Goal: Task Accomplishment & Management: Manage account settings

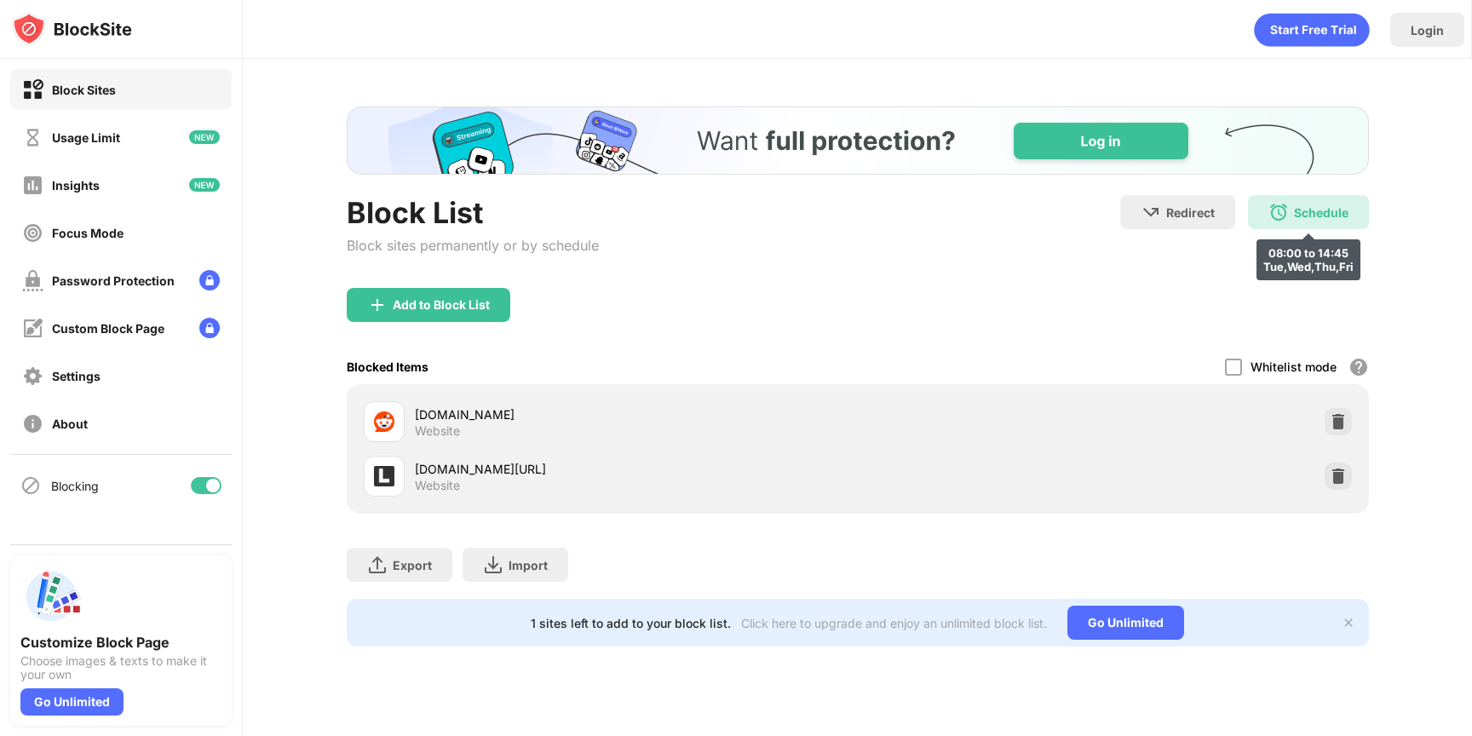
click at [1277, 202] on img at bounding box center [1278, 212] width 20 height 20
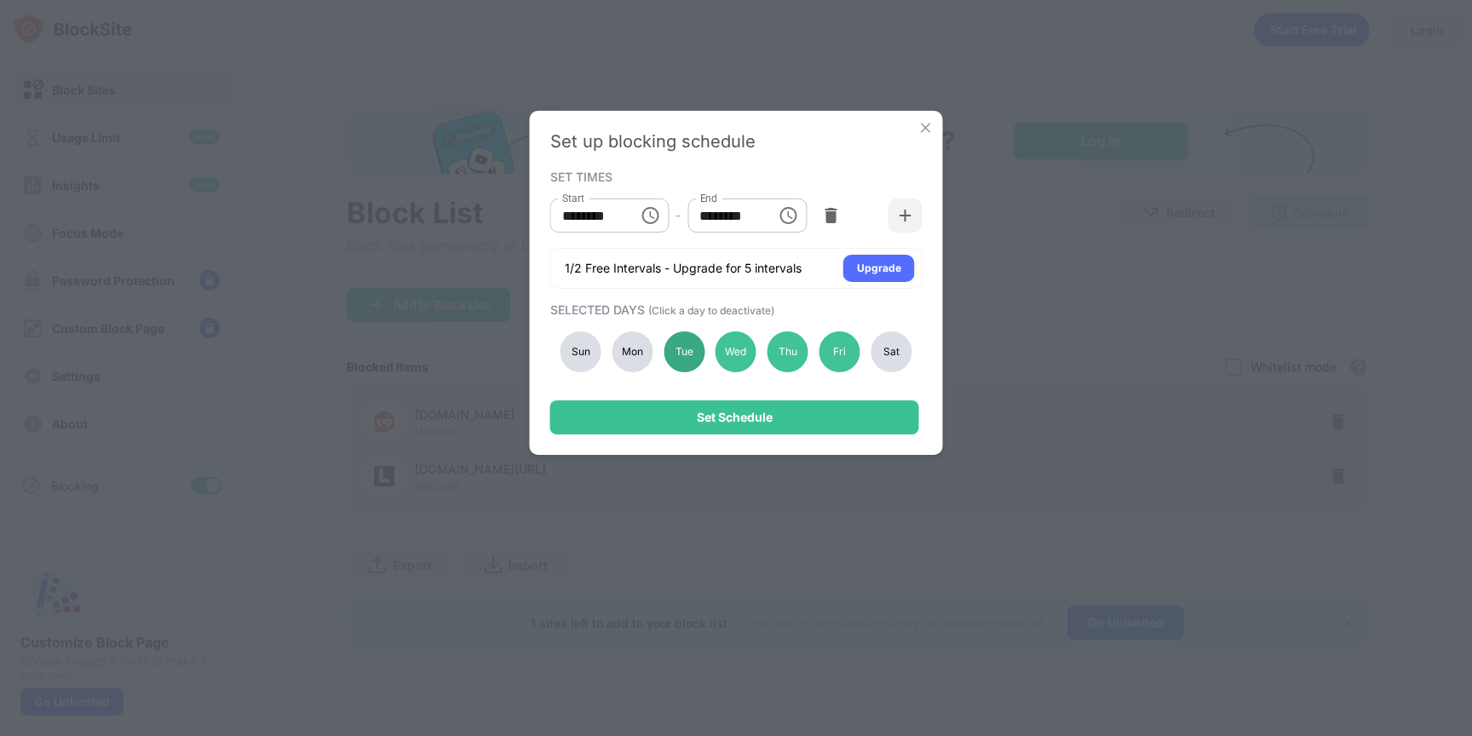
click at [670, 357] on div "Tue" at bounding box center [684, 351] width 41 height 41
click at [727, 354] on div "Wed" at bounding box center [736, 351] width 41 height 41
click at [788, 352] on div "Thu" at bounding box center [787, 351] width 41 height 41
click at [825, 352] on div "Fri" at bounding box center [839, 351] width 41 height 41
click at [612, 349] on div "Mon" at bounding box center [632, 351] width 41 height 41
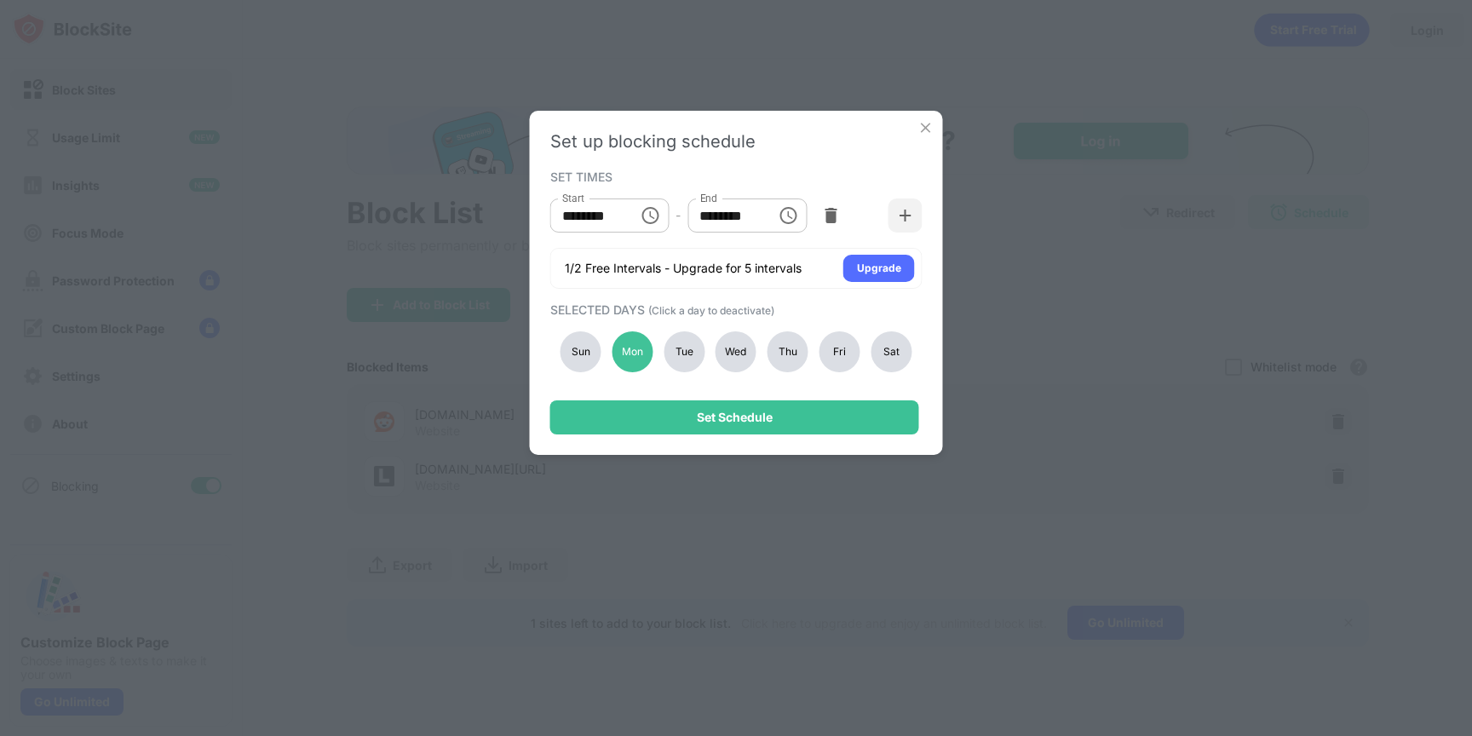
click at [723, 354] on div "Wed" at bounding box center [736, 351] width 41 height 41
click at [788, 354] on div "Thu" at bounding box center [787, 351] width 41 height 41
click at [835, 354] on div "Fri" at bounding box center [839, 351] width 41 height 41
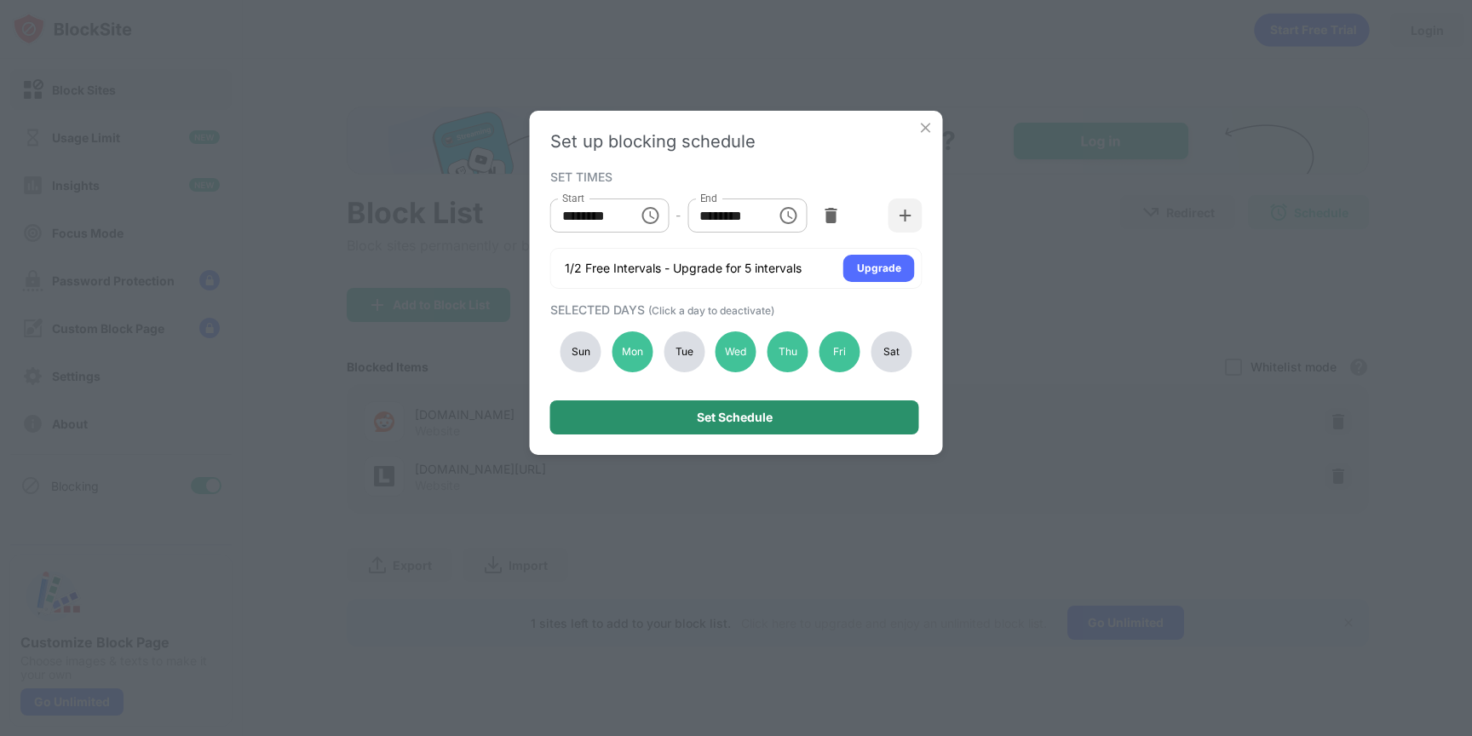
click at [792, 434] on div "Set Schedule" at bounding box center [734, 417] width 369 height 34
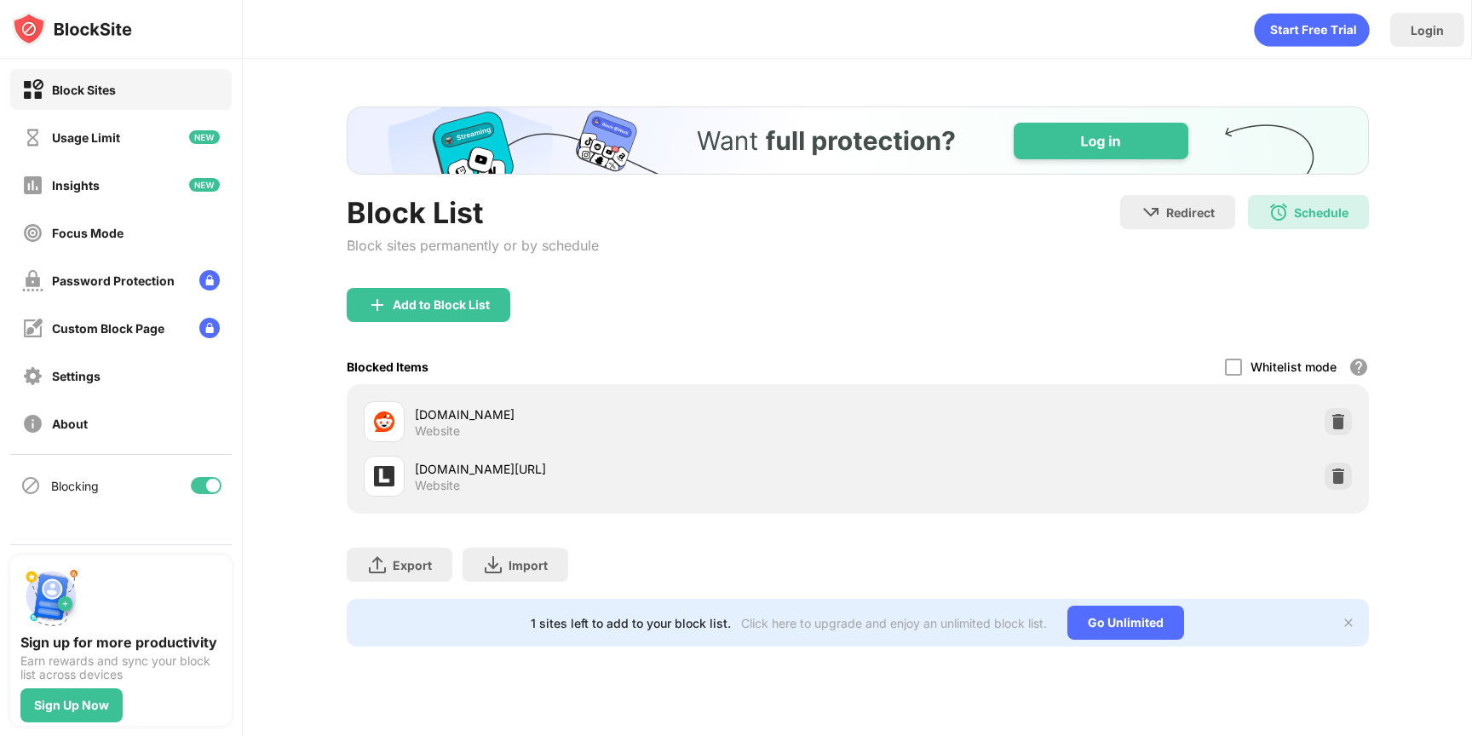
click at [1271, 140] on img "Banner Message" at bounding box center [857, 140] width 1022 height 68
click at [1279, 193] on div "Block List Block sites permanently or by schedule Redirect Choose a site to be …" at bounding box center [858, 376] width 1022 height 540
click at [1279, 204] on img at bounding box center [1278, 212] width 20 height 20
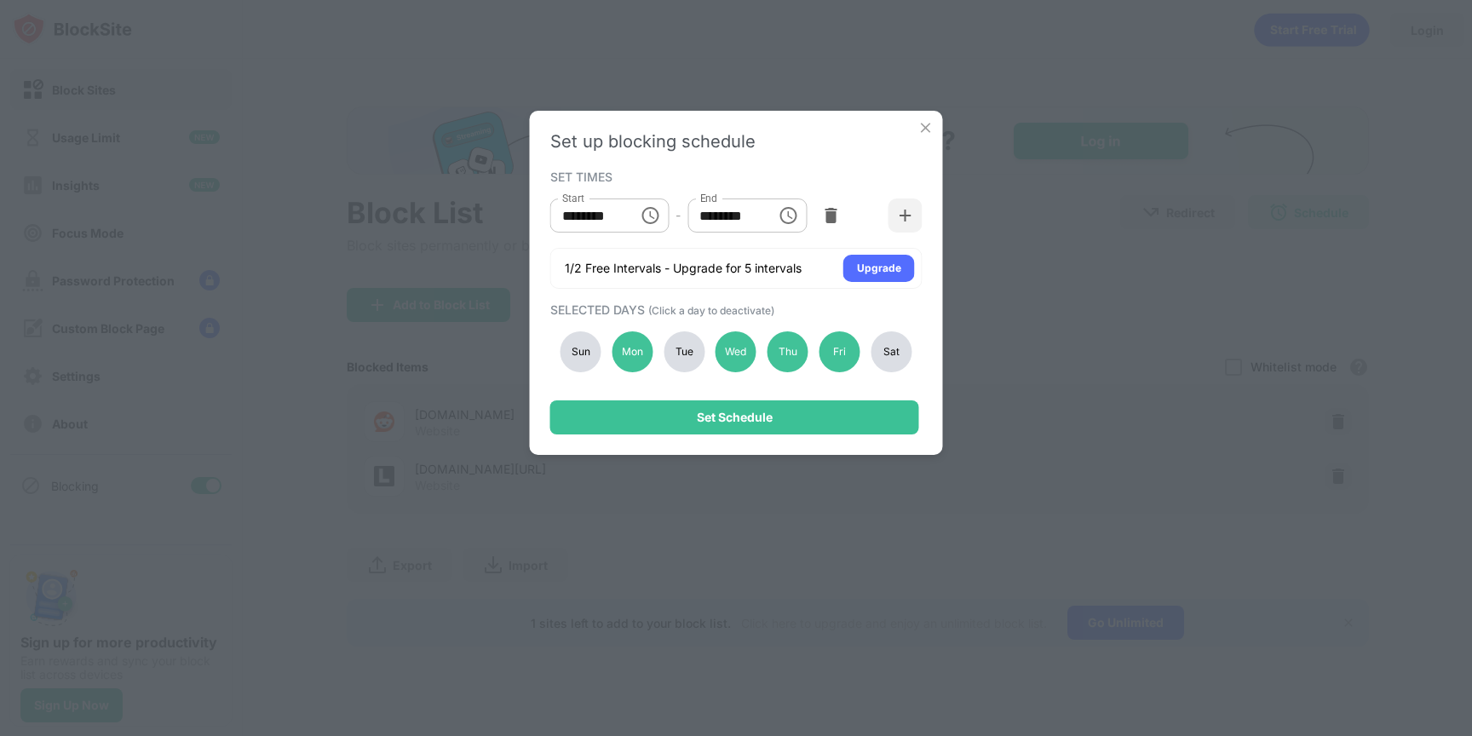
click at [929, 126] on img at bounding box center [925, 127] width 17 height 17
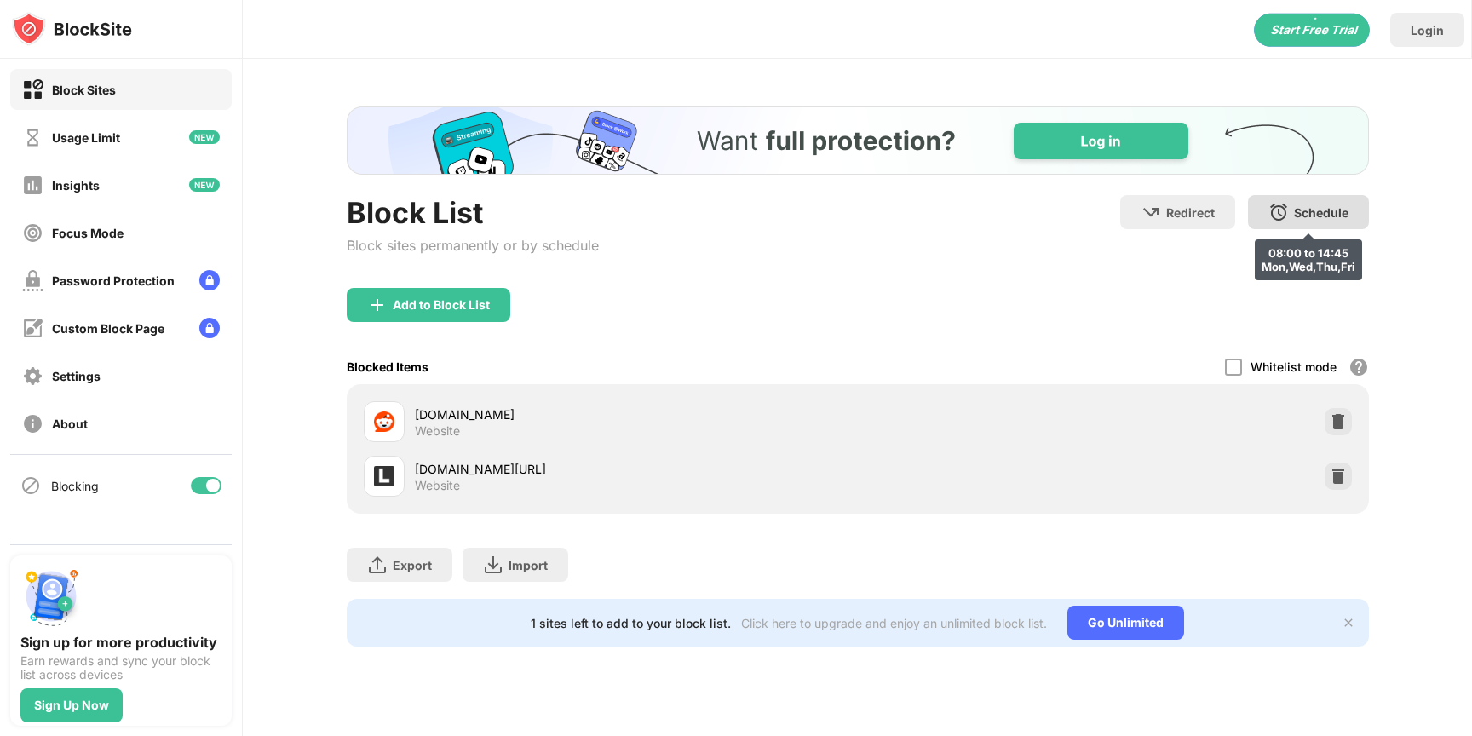
click at [1339, 202] on div "Schedule 08:00 to 14:45 Mon,Wed,Thu,Fri" at bounding box center [1308, 212] width 121 height 34
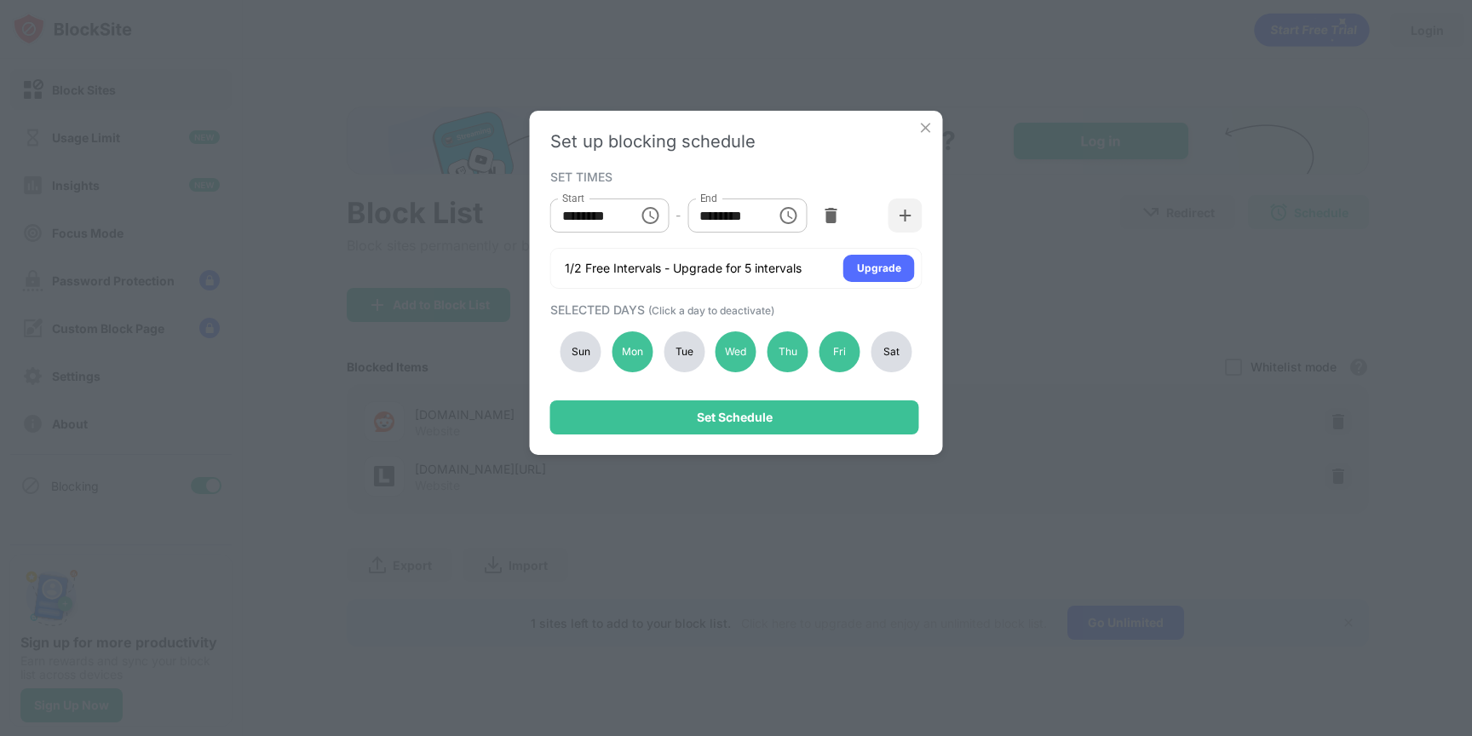
click at [661, 345] on div "Sun Mon Tue Wed Thu Fri Sat" at bounding box center [736, 352] width 372 height 70
click at [680, 349] on div "Tue" at bounding box center [684, 351] width 41 height 41
click at [693, 388] on div "Set up blocking schedule SET TIMES Start ******** Start - End ******** End 1/2 …" at bounding box center [736, 283] width 413 height 344
click at [693, 390] on div "Set up blocking schedule SET TIMES Start ******** Start - End ******** End 1/2 …" at bounding box center [736, 283] width 413 height 344
click at [698, 407] on div "Set Schedule" at bounding box center [734, 417] width 369 height 34
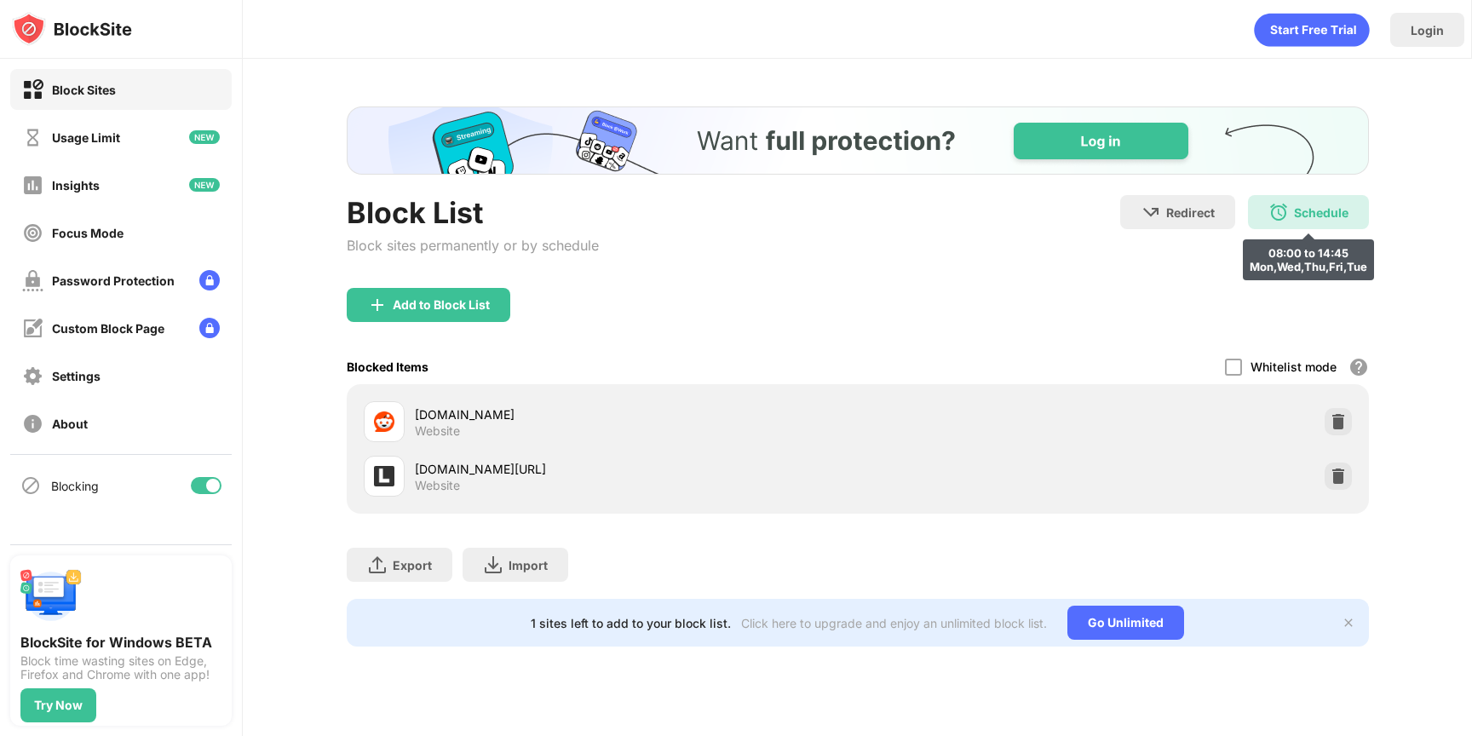
click at [1272, 210] on img at bounding box center [1278, 212] width 20 height 20
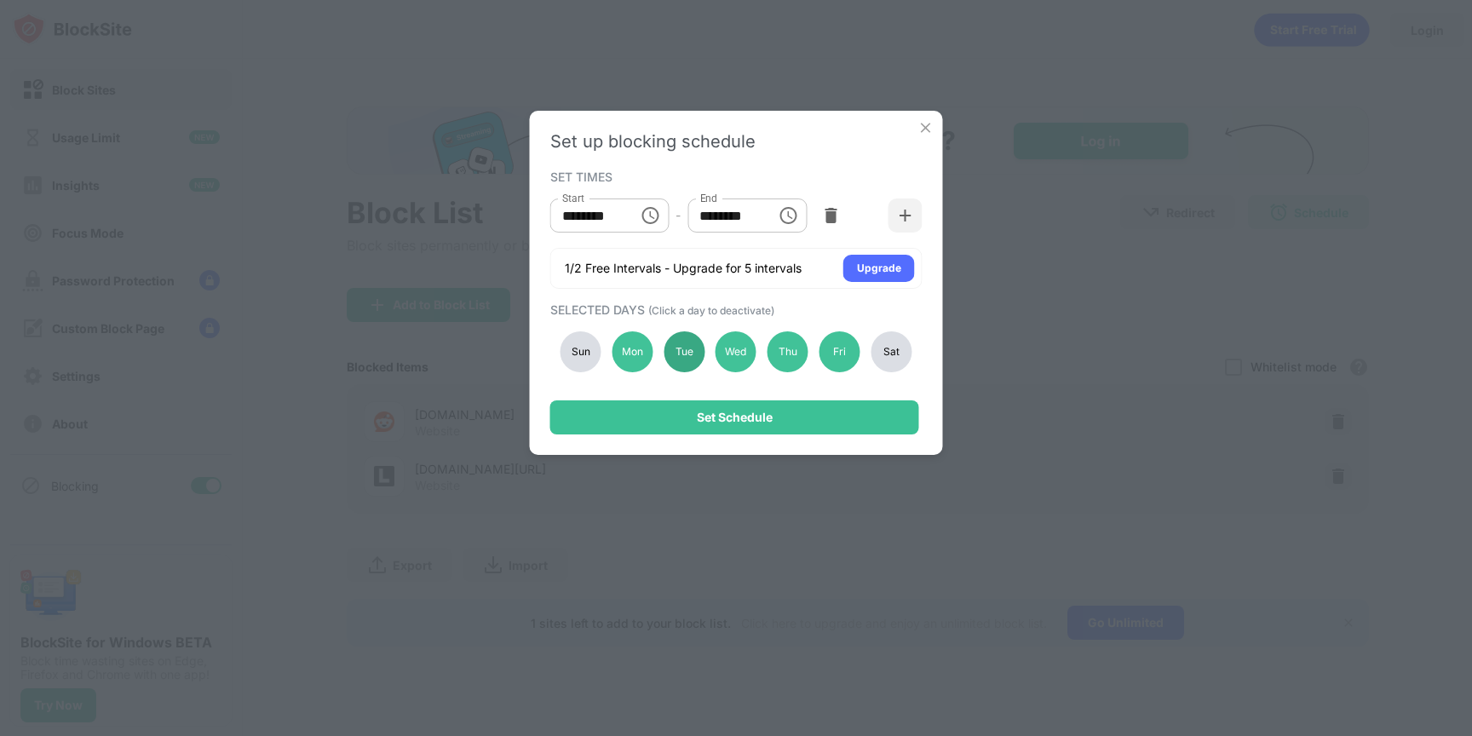
click at [685, 339] on div "Tue" at bounding box center [684, 351] width 41 height 41
click at [709, 400] on div "Set up blocking schedule SET TIMES Start ******** Start - End ******** End 1/2 …" at bounding box center [736, 283] width 413 height 344
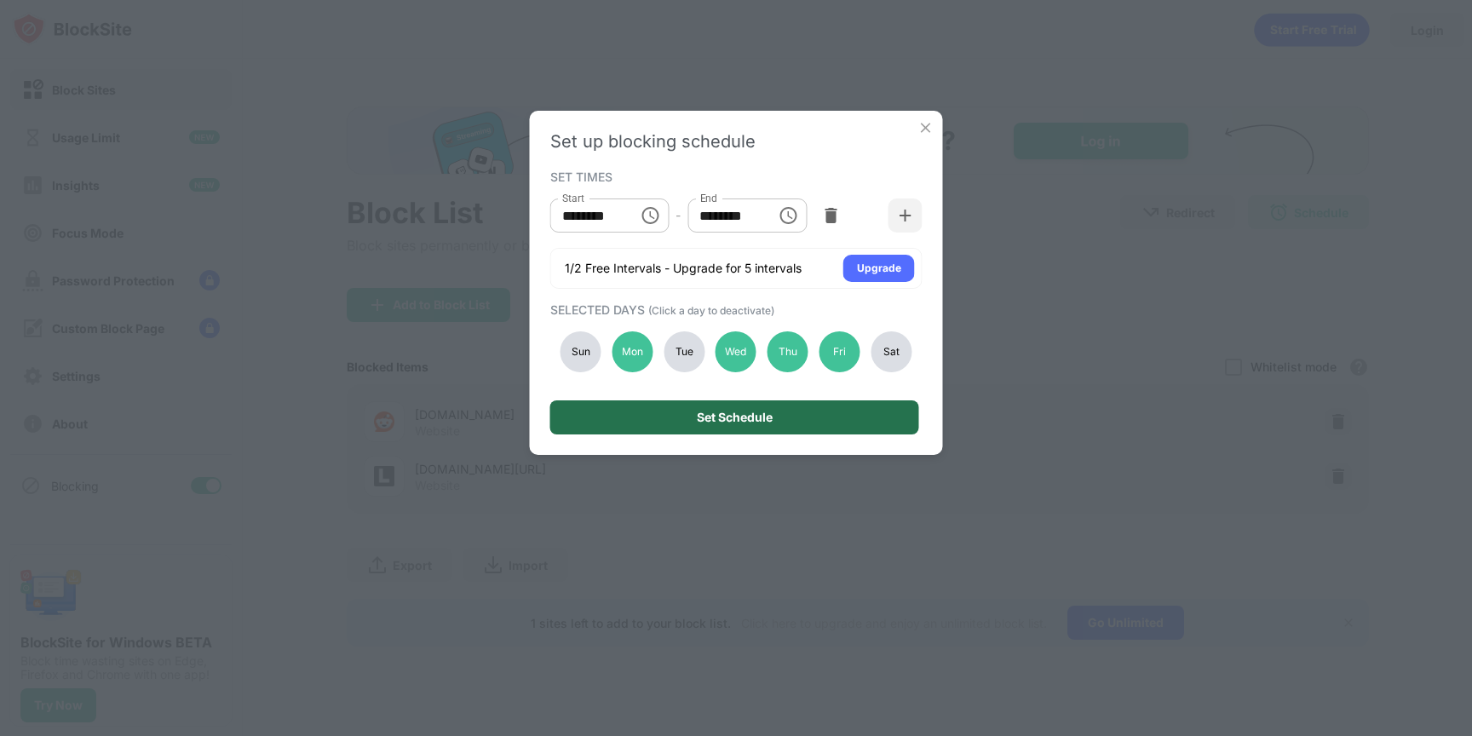
click at [709, 406] on div "Set Schedule" at bounding box center [734, 417] width 369 height 34
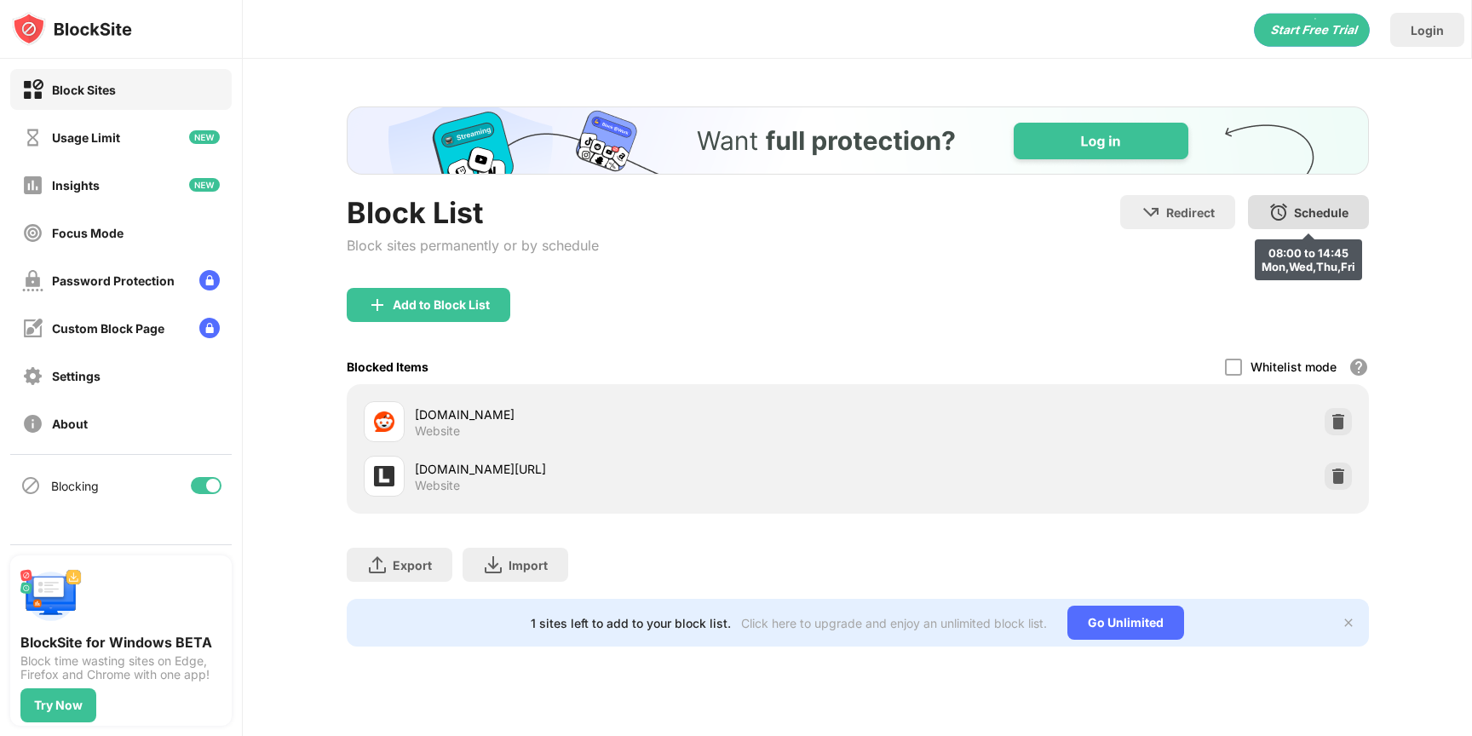
click at [1268, 207] on img at bounding box center [1278, 212] width 20 height 20
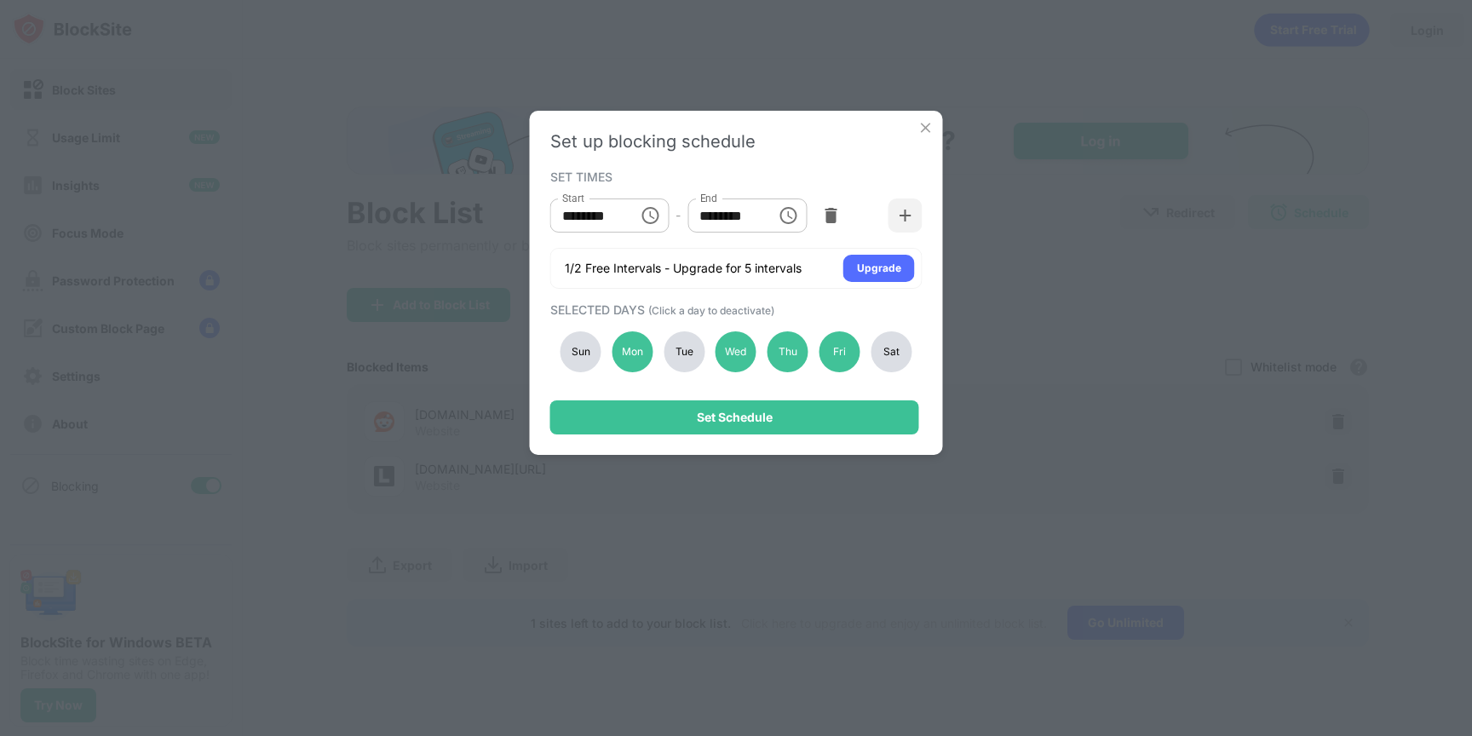
click at [688, 365] on div "Tue" at bounding box center [684, 351] width 41 height 41
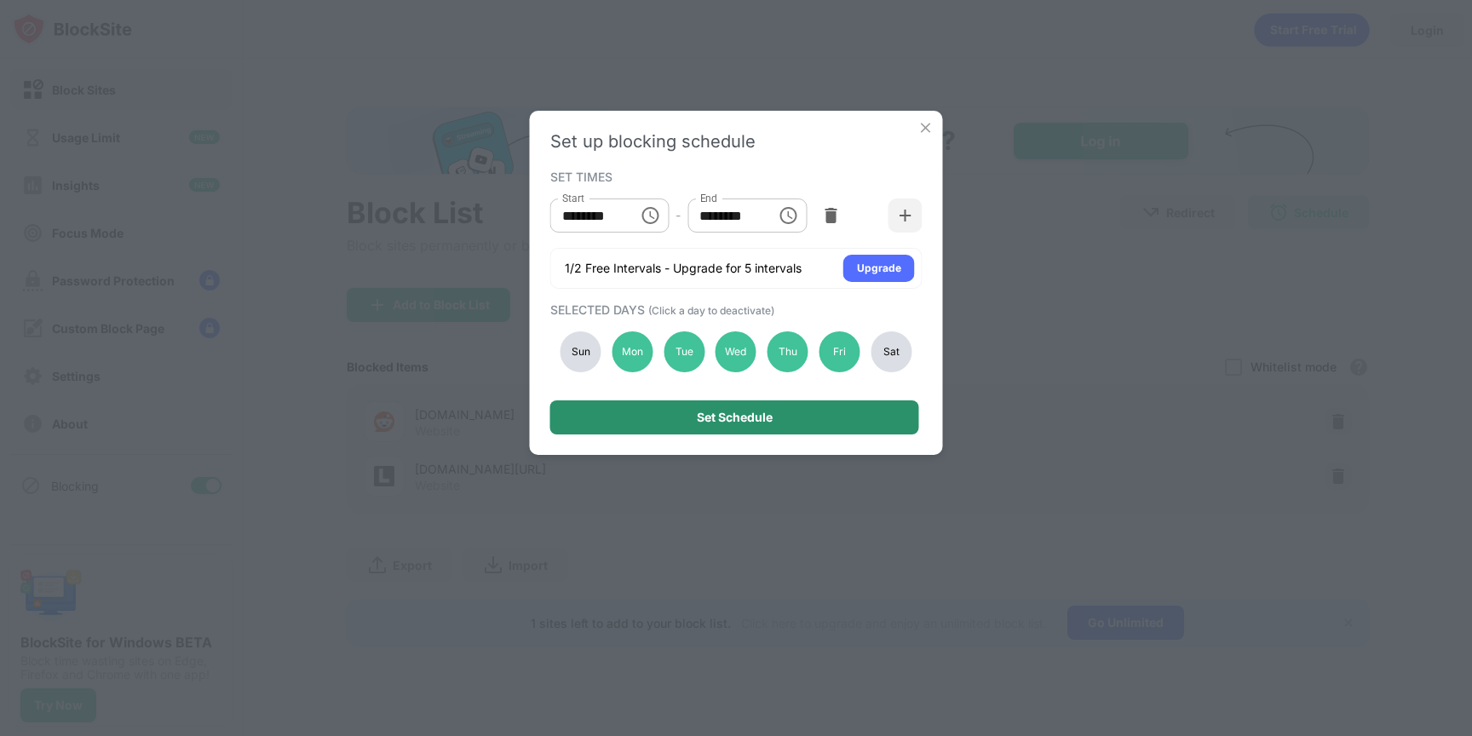
click at [710, 428] on div "Set Schedule" at bounding box center [734, 417] width 369 height 34
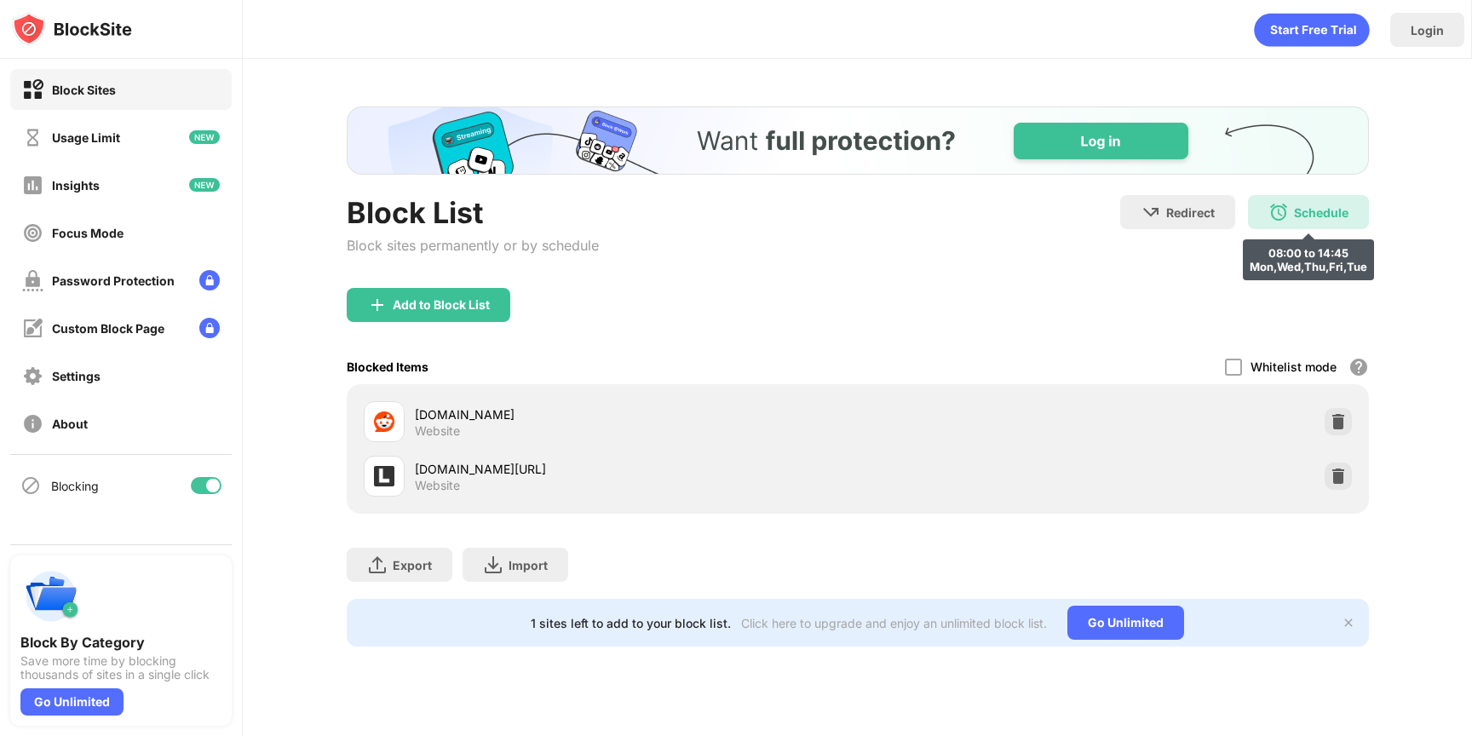
click at [1272, 207] on img at bounding box center [1278, 212] width 20 height 20
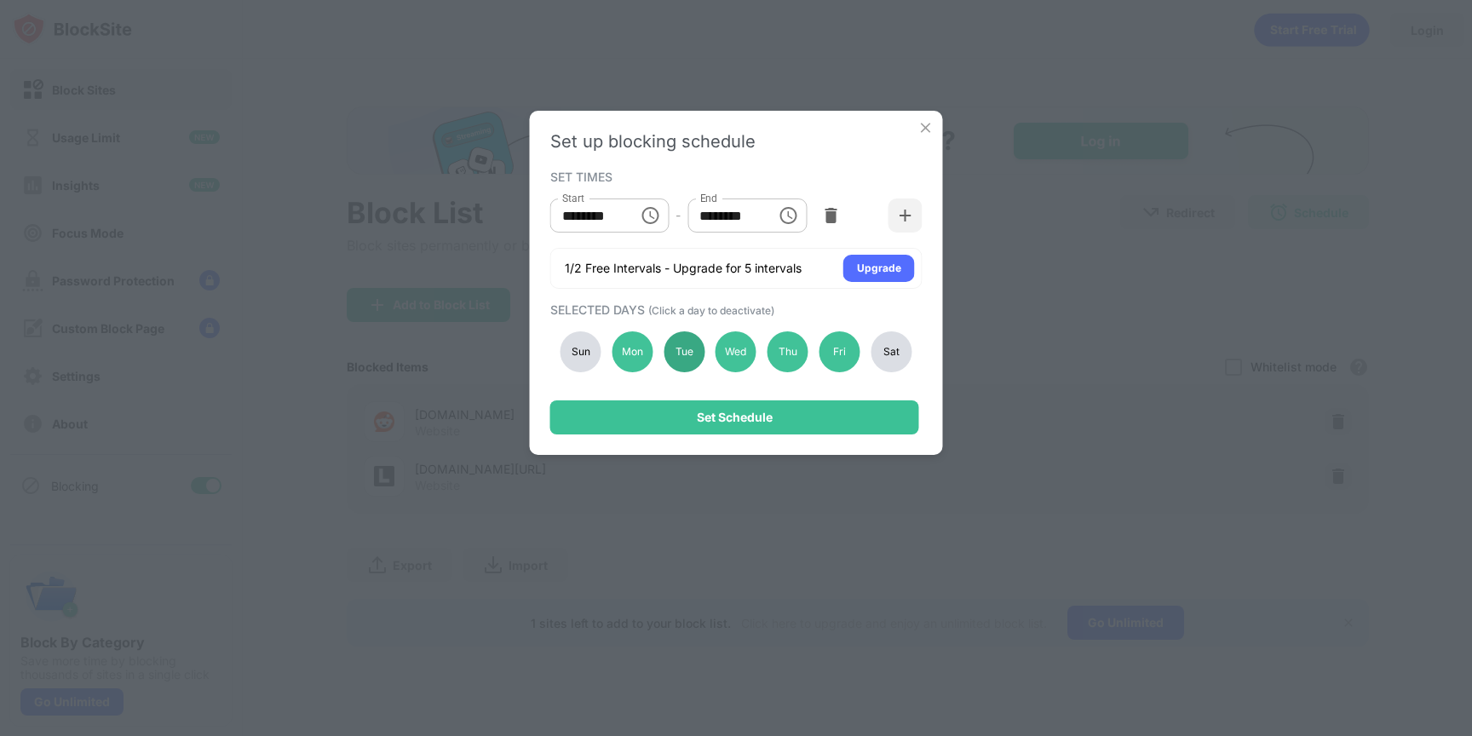
click at [672, 355] on div "Tue" at bounding box center [684, 351] width 41 height 41
click at [698, 402] on div "Set Schedule" at bounding box center [734, 417] width 369 height 34
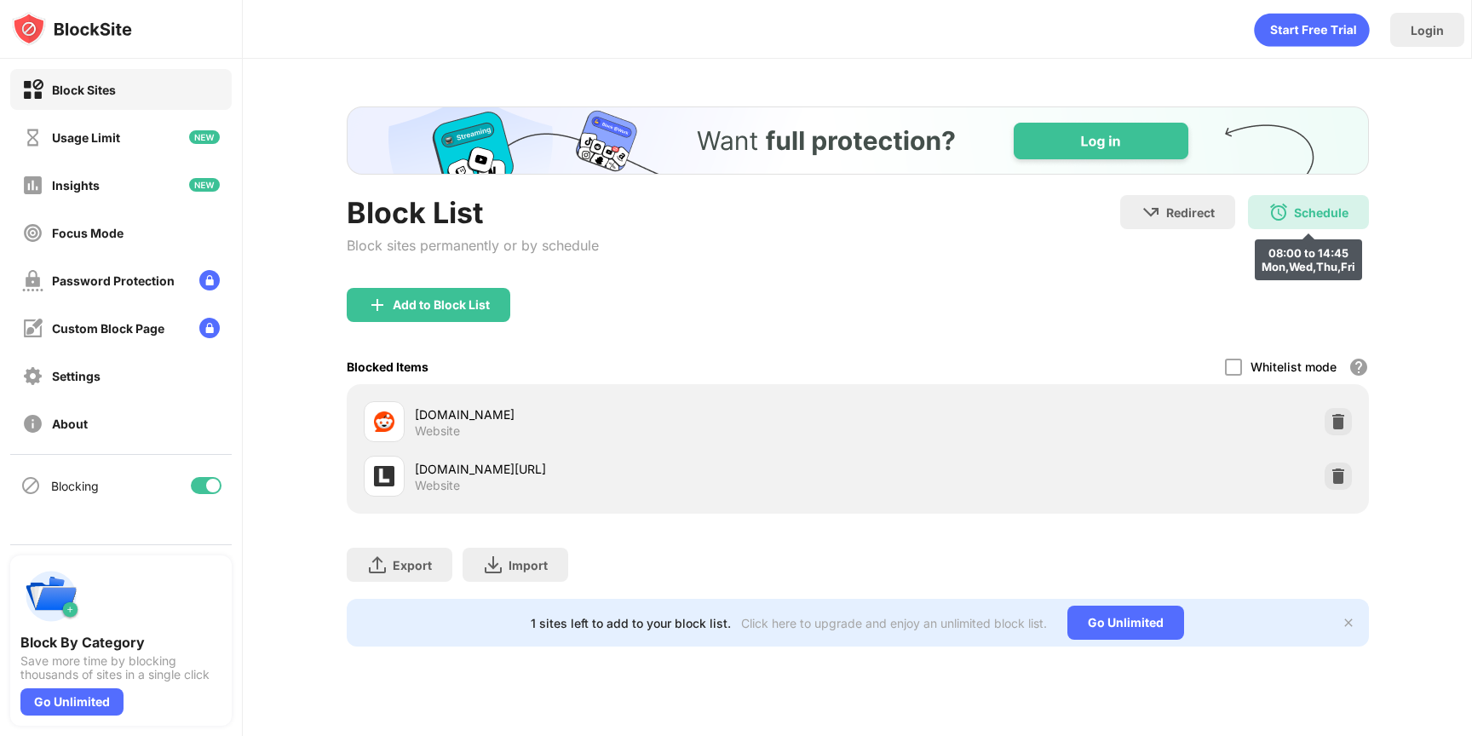
click at [1310, 220] on div "Schedule 08:00 to 14:45 Mon,Wed,Thu,Fri" at bounding box center [1308, 212] width 121 height 34
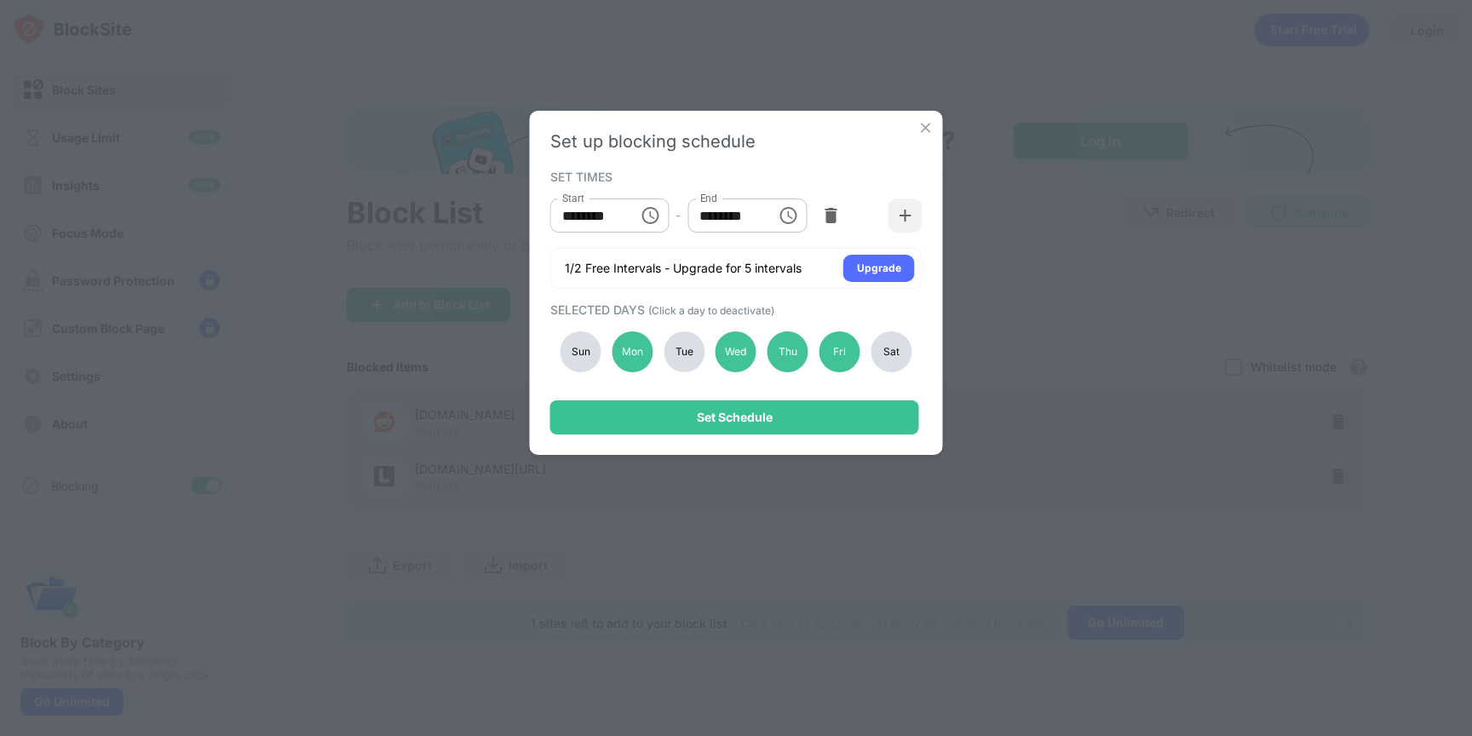
click at [698, 355] on div "Tue" at bounding box center [684, 351] width 41 height 41
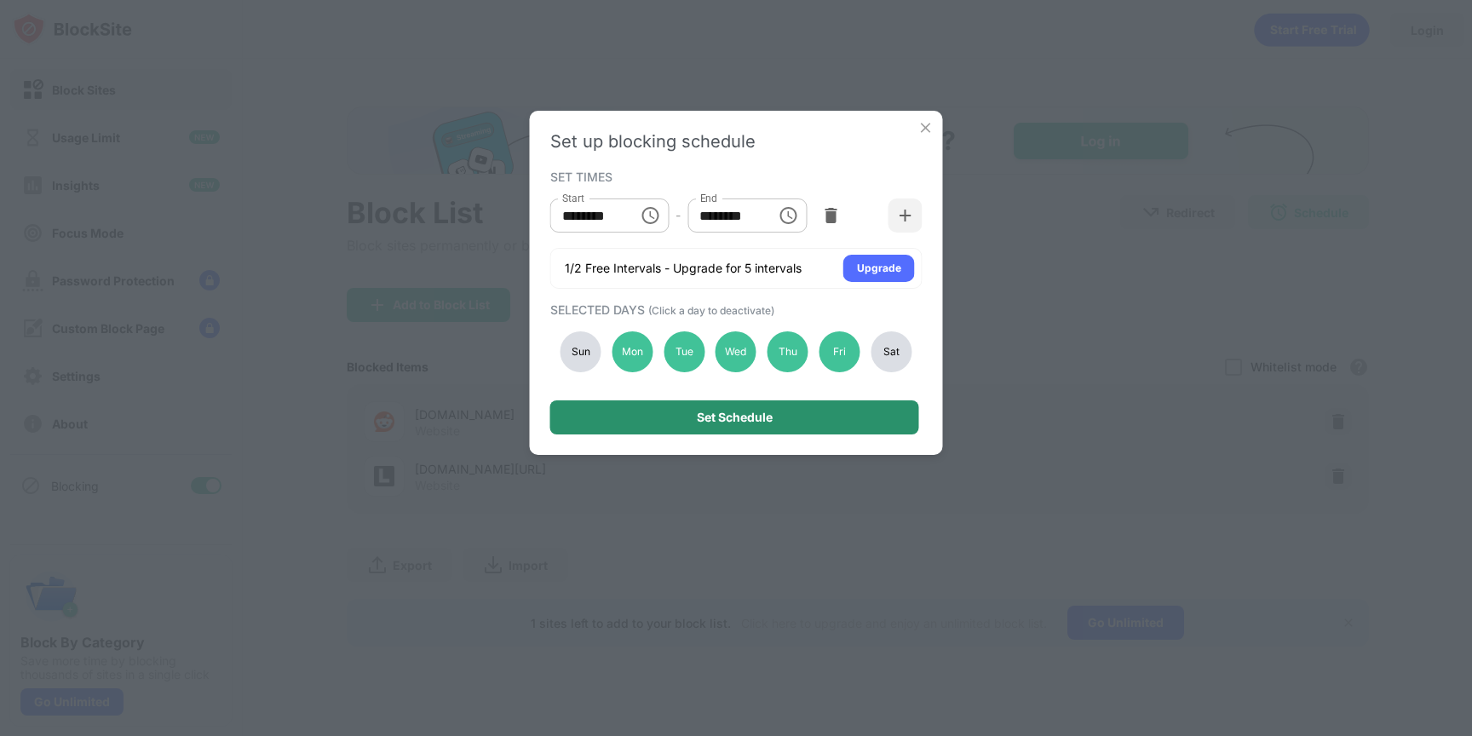
click at [712, 408] on div "Set Schedule" at bounding box center [734, 417] width 369 height 34
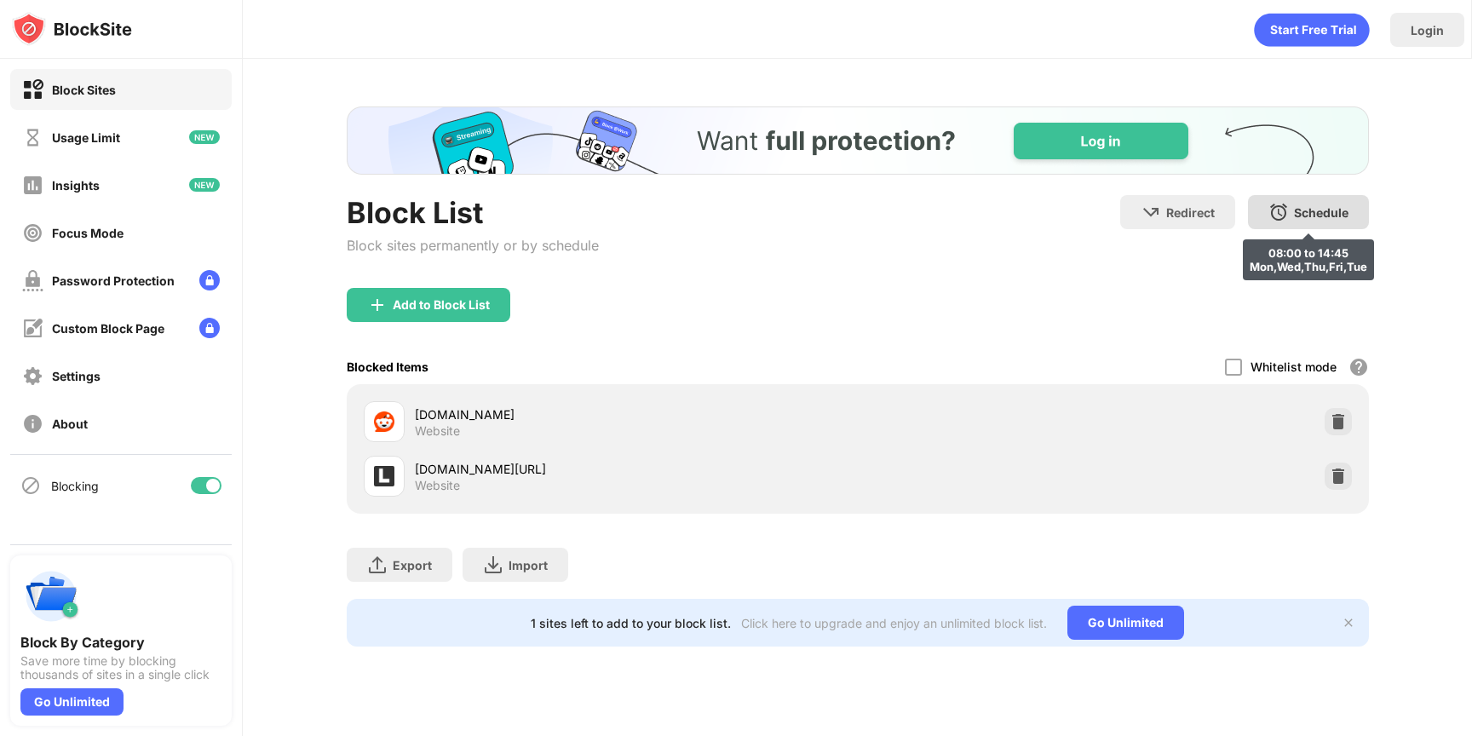
click at [1315, 196] on div "Schedule 08:00 to 14:45 Mon,Wed,Thu,Fri,Tue" at bounding box center [1308, 212] width 121 height 34
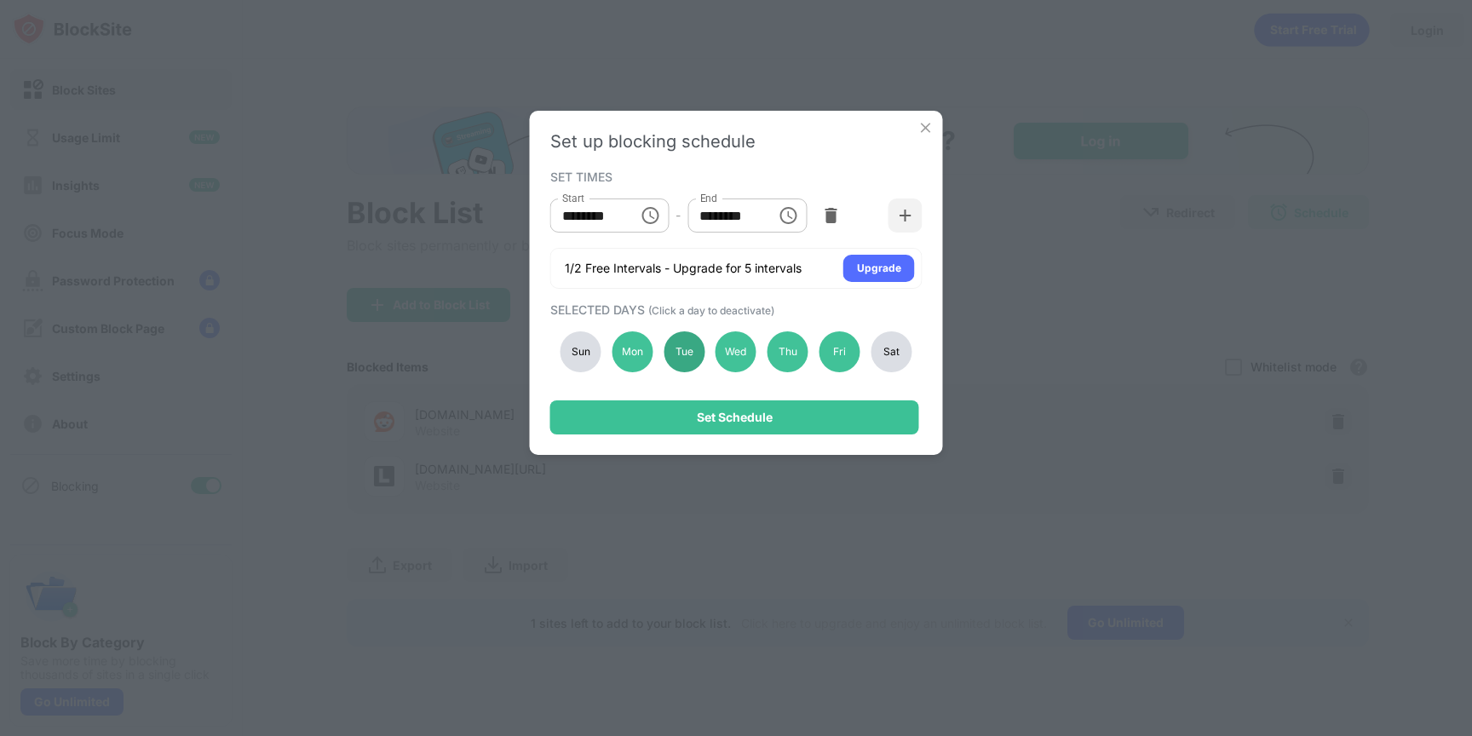
click at [694, 344] on div "Tue" at bounding box center [684, 351] width 41 height 41
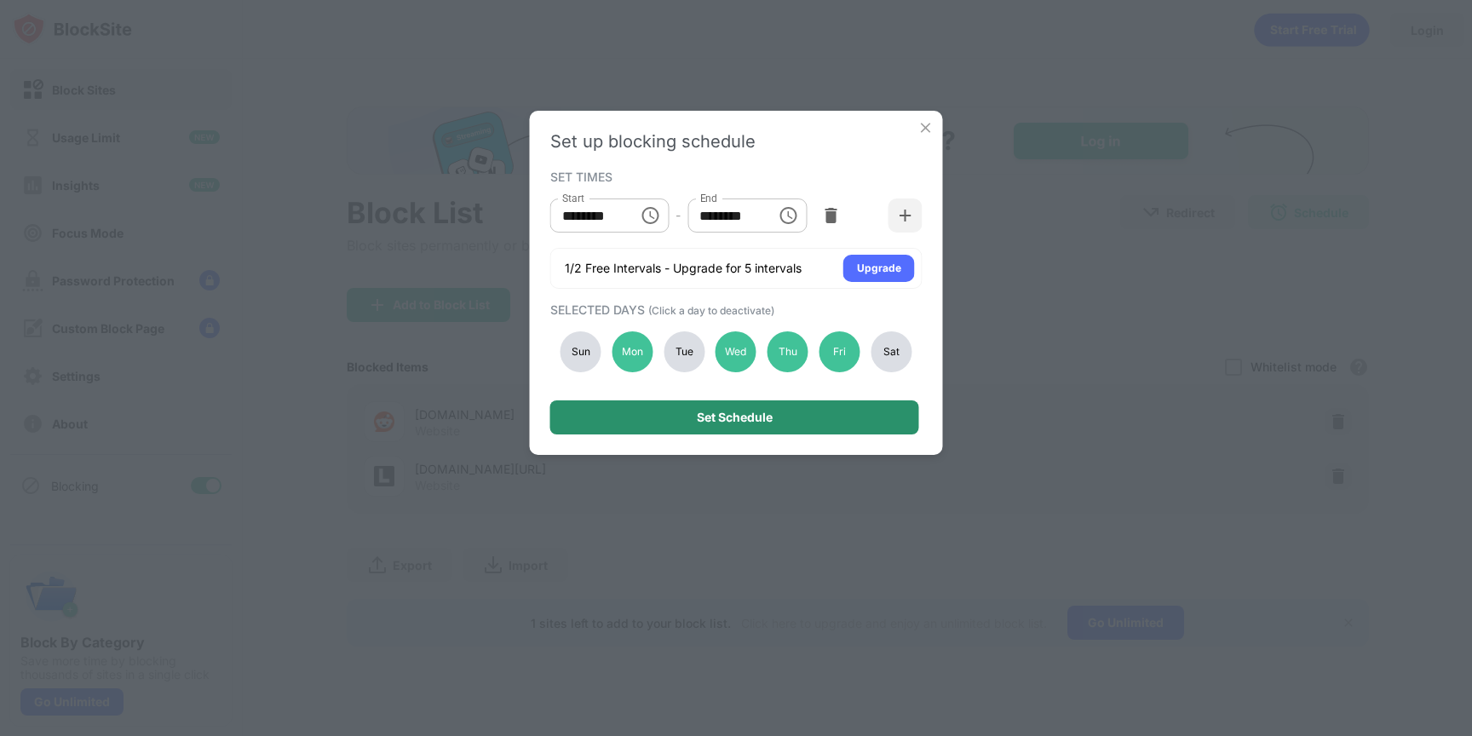
click at [695, 425] on div "Set Schedule" at bounding box center [734, 417] width 369 height 34
